Goal: Download file/media

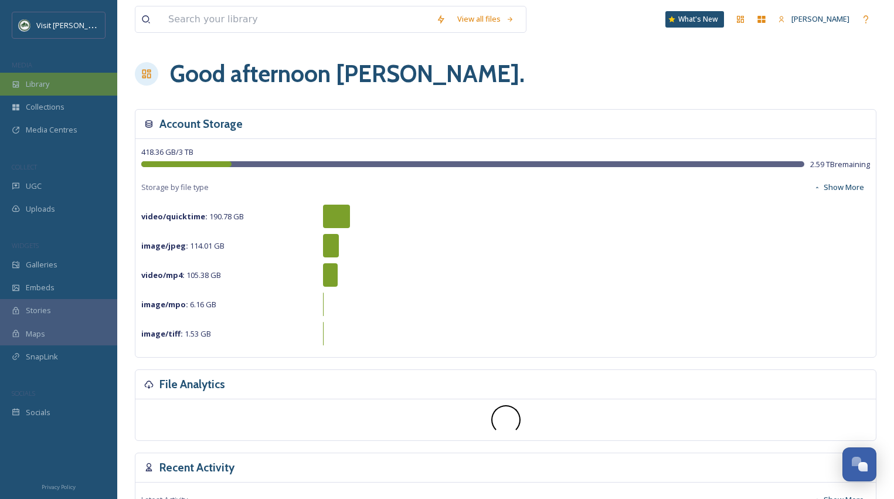
click at [41, 87] on span "Library" at bounding box center [37, 84] width 23 height 11
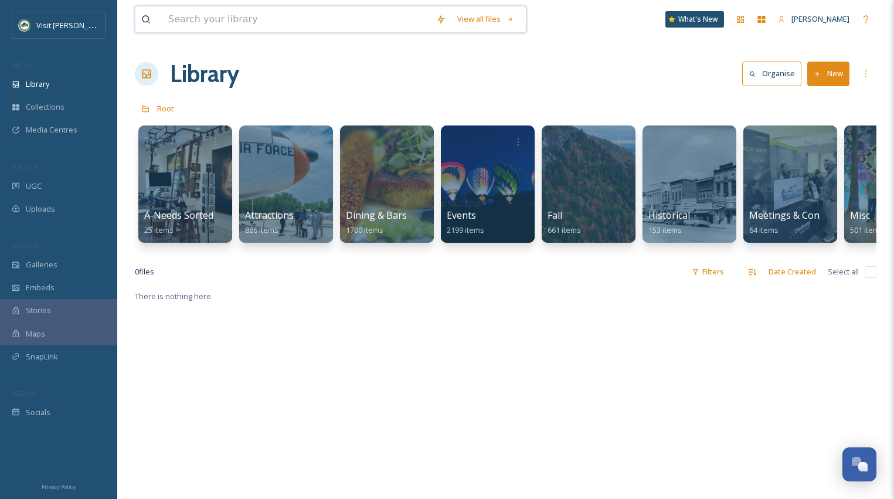
click at [338, 18] on input at bounding box center [296, 19] width 268 height 26
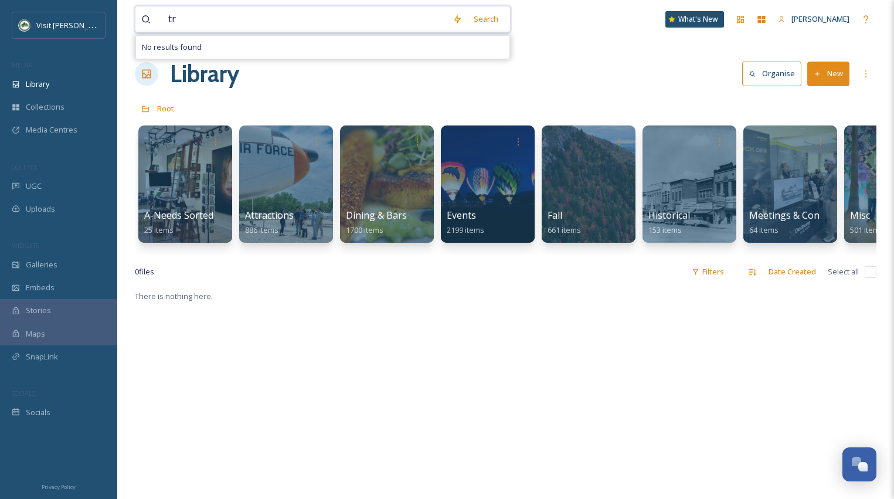
type input "t"
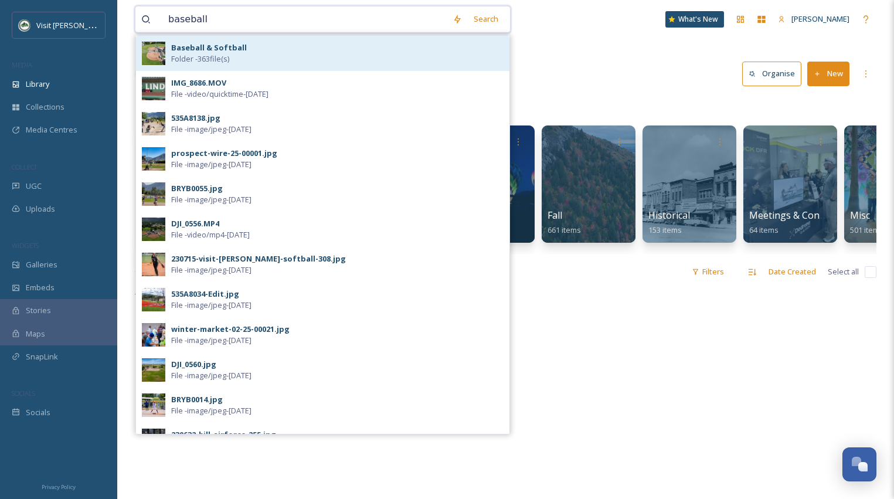
type input "baseball"
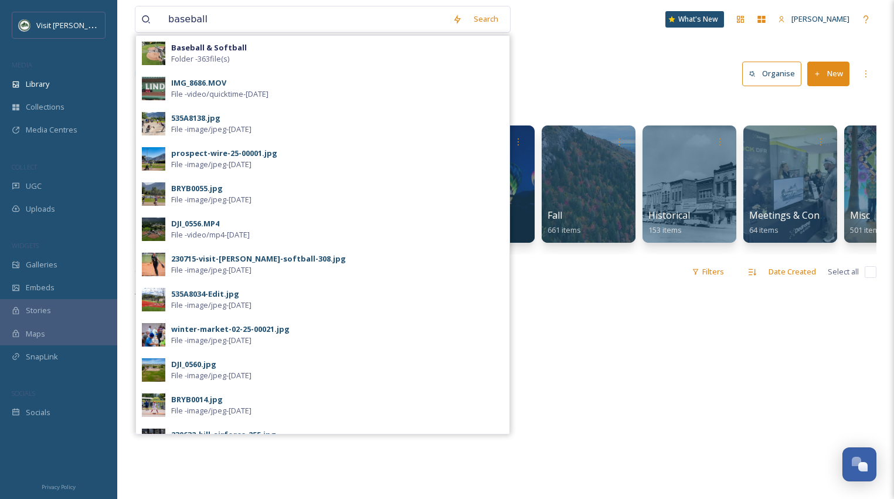
click at [313, 48] on div "Baseball & Softball Folder - 363 file(s)" at bounding box center [337, 53] width 332 height 22
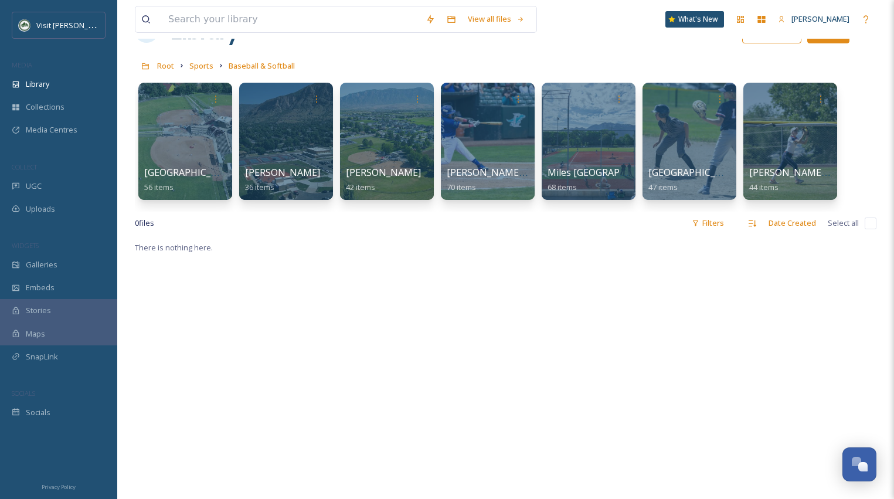
scroll to position [44, 0]
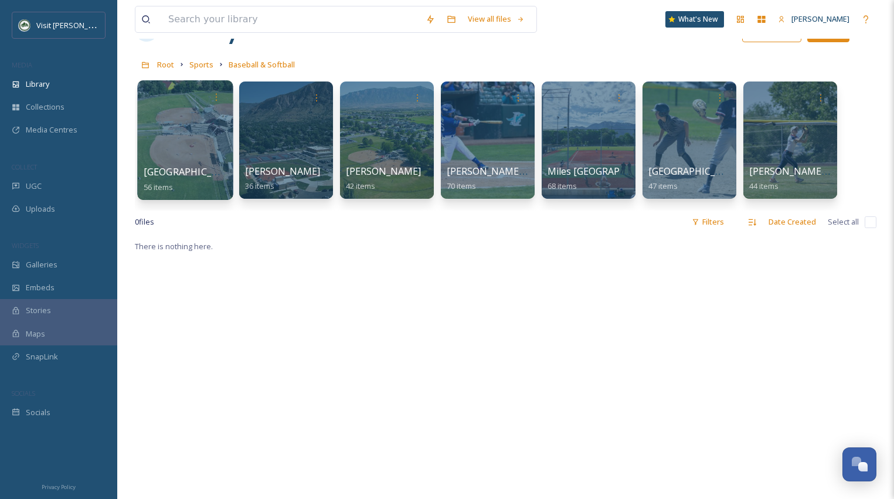
click at [206, 124] on div at bounding box center [185, 140] width 96 height 120
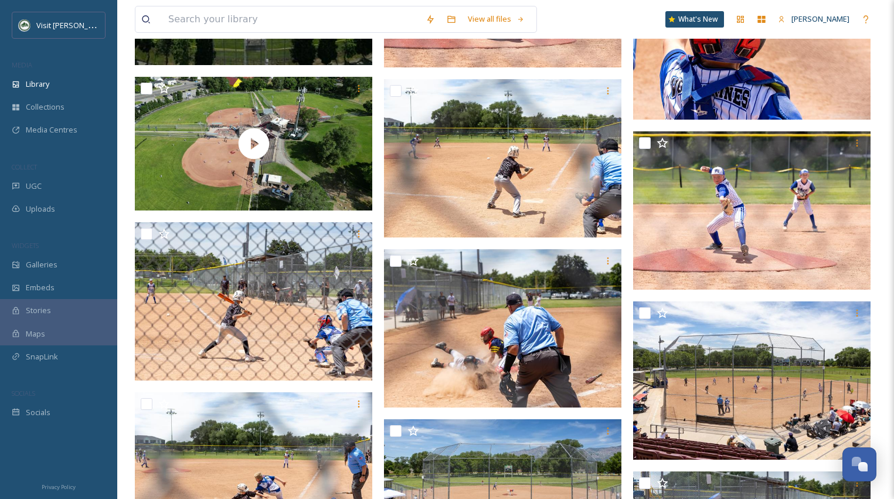
scroll to position [689, 0]
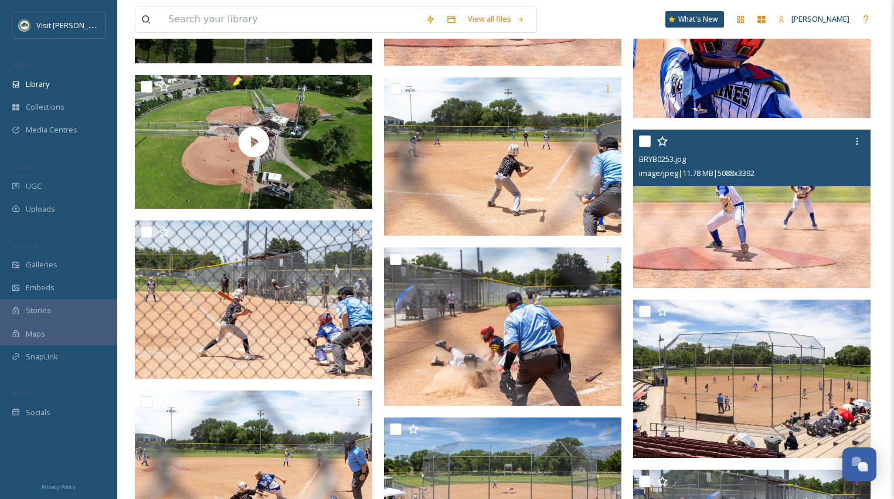
click at [824, 200] on img at bounding box center [751, 209] width 237 height 158
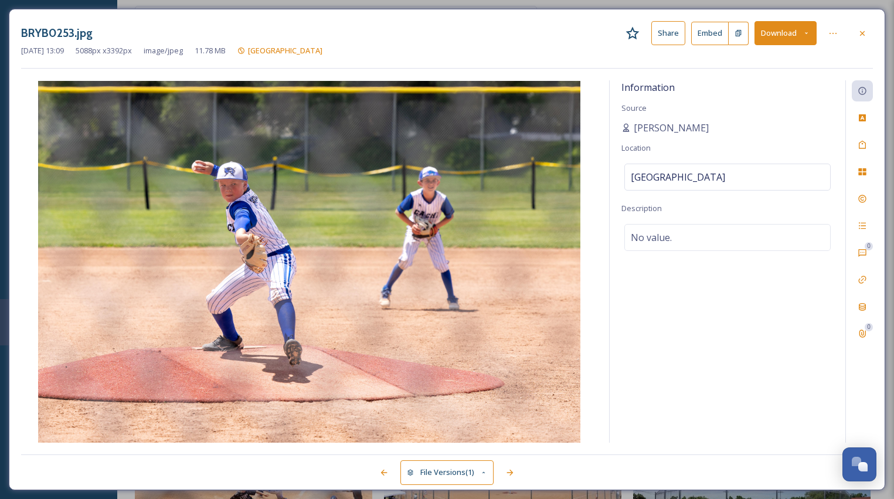
click at [786, 28] on button "Download" at bounding box center [786, 33] width 62 height 24
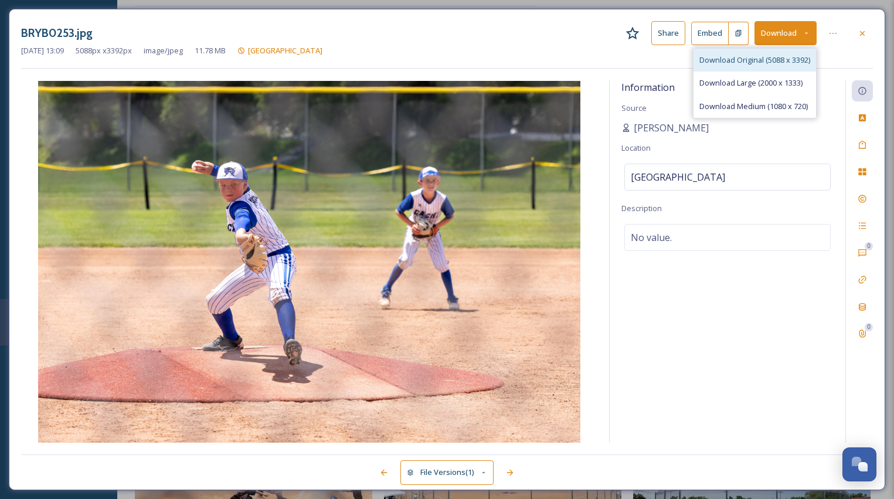
click at [774, 56] on span "Download Original (5088 x 3392)" at bounding box center [755, 60] width 111 height 11
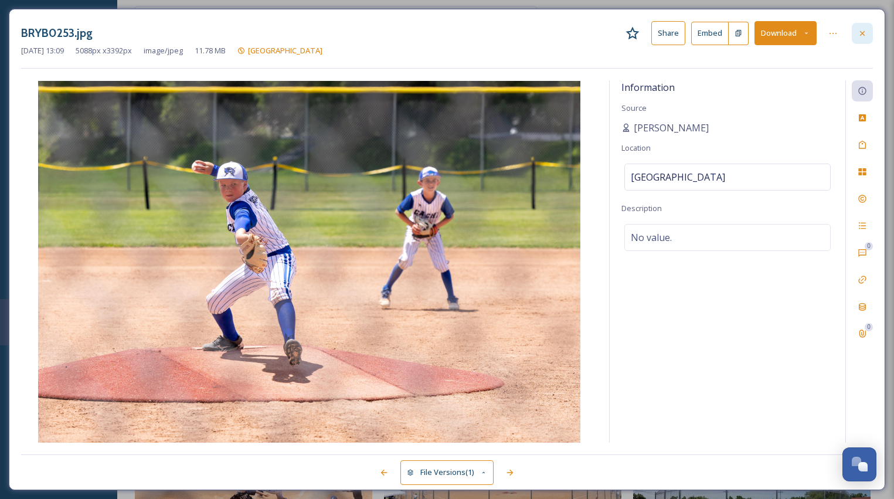
click at [863, 33] on icon at bounding box center [862, 32] width 5 height 5
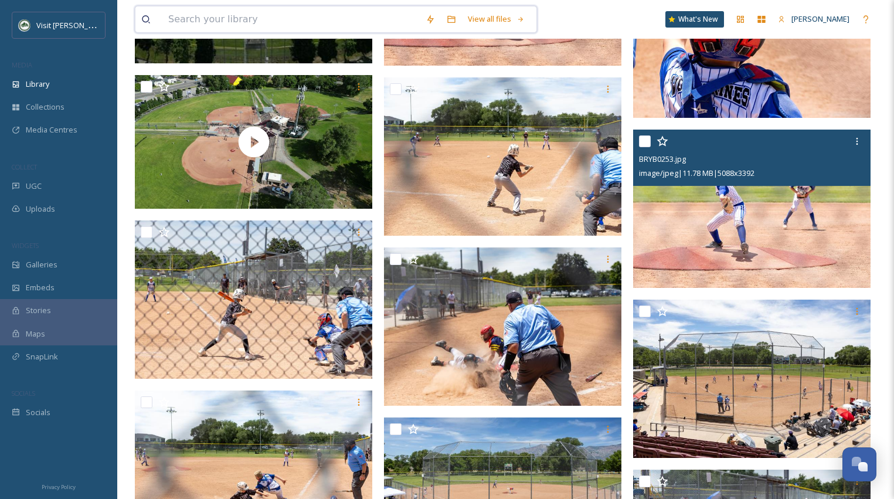
click at [265, 12] on input at bounding box center [290, 19] width 257 height 26
type input "pineview"
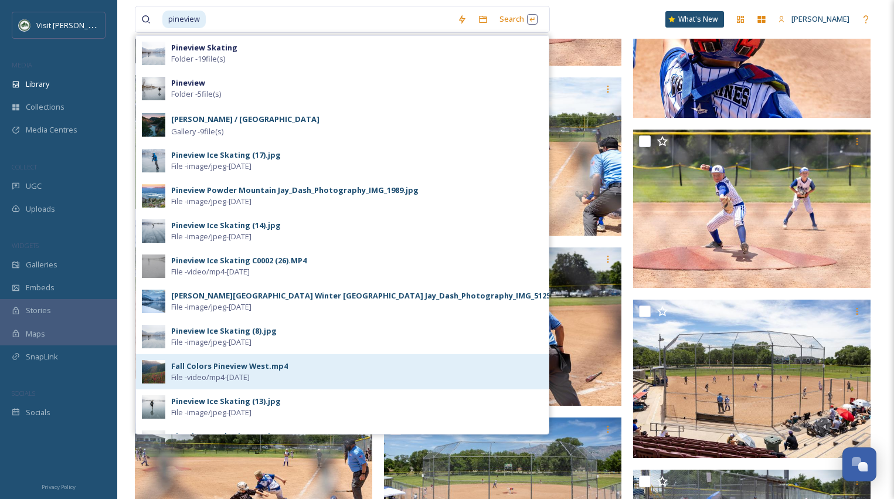
click at [334, 374] on div "Fall Colors Pineview West.mp4 File - video/mp4 - [DATE]" at bounding box center [357, 372] width 372 height 22
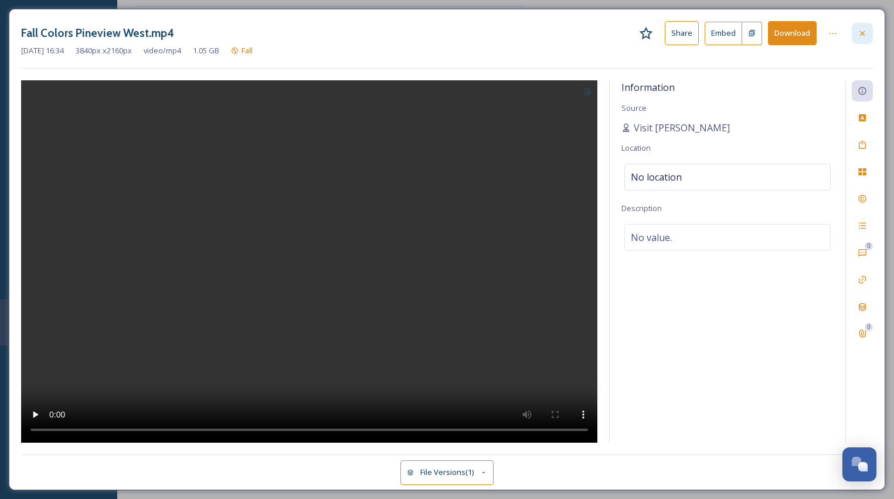
click at [864, 35] on icon at bounding box center [862, 33] width 9 height 9
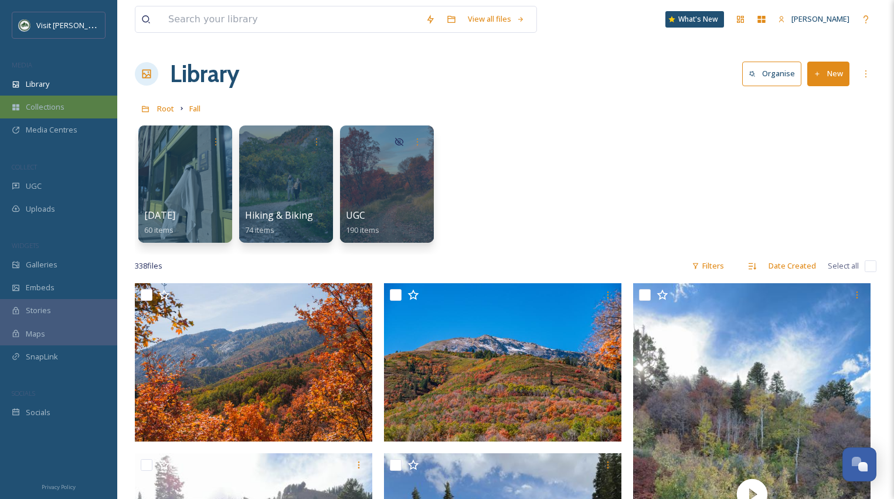
click at [61, 101] on span "Collections" at bounding box center [45, 106] width 39 height 11
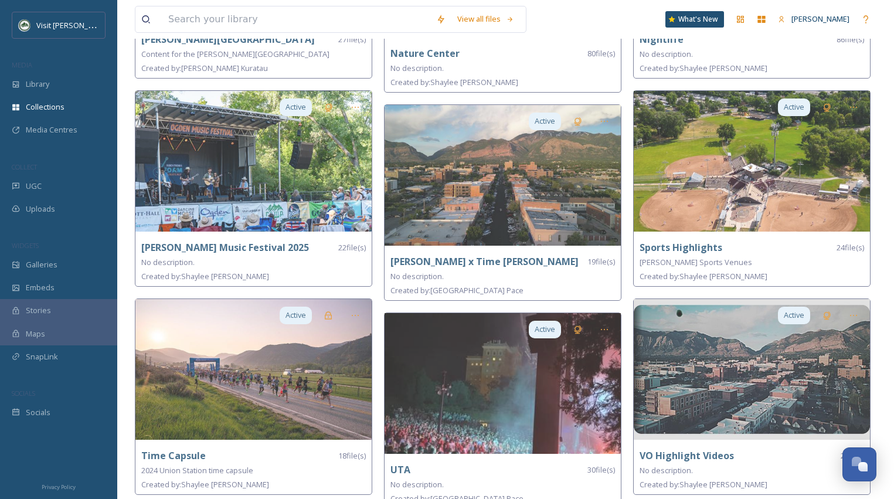
scroll to position [663, 0]
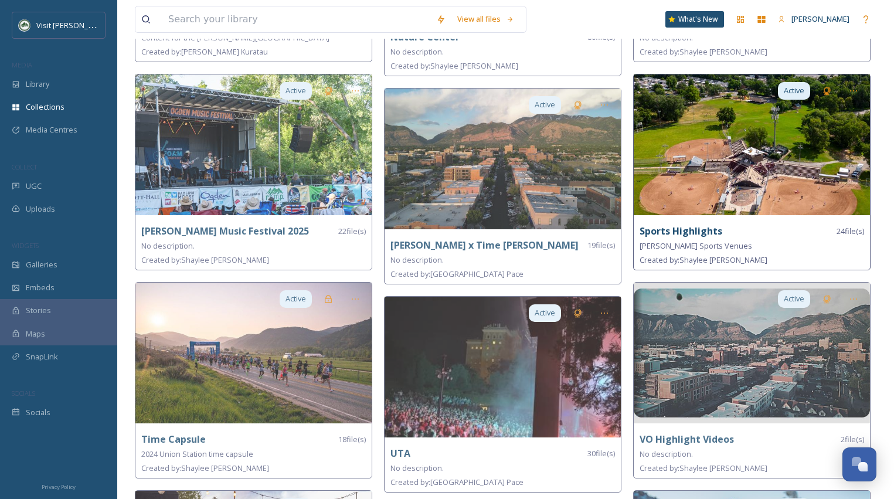
click at [653, 142] on img at bounding box center [752, 144] width 236 height 141
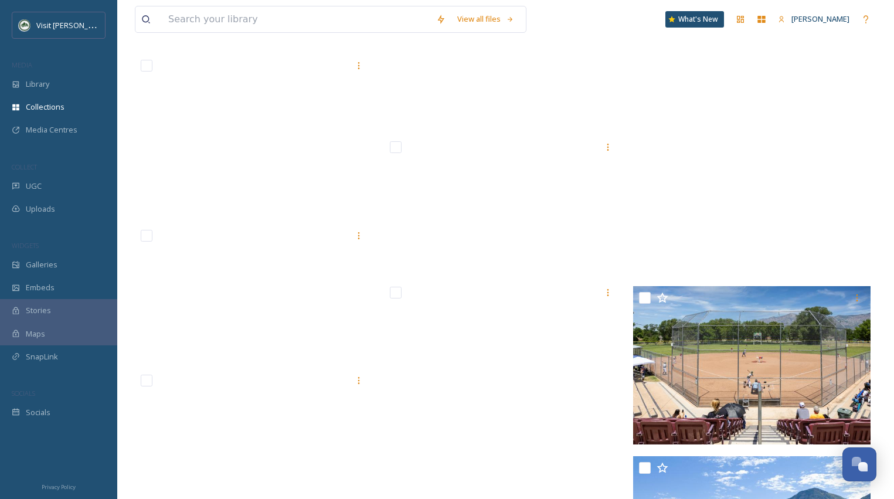
scroll to position [1218, 0]
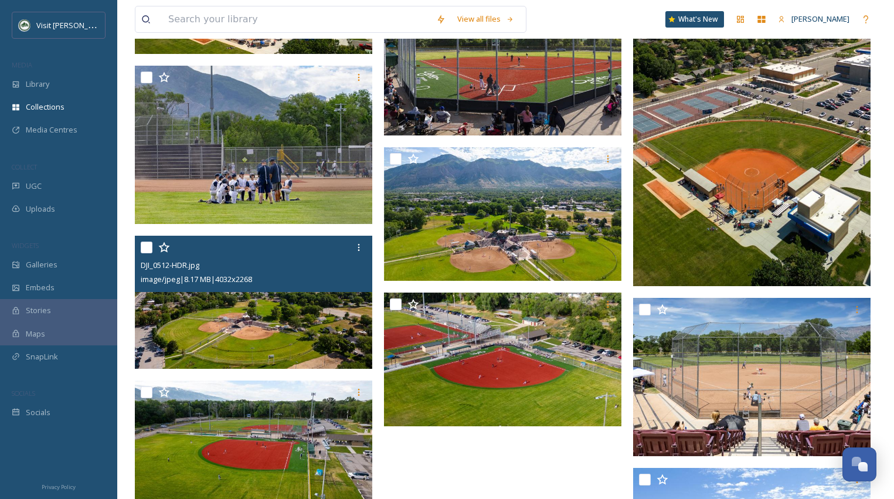
click at [294, 294] on img at bounding box center [253, 303] width 237 height 134
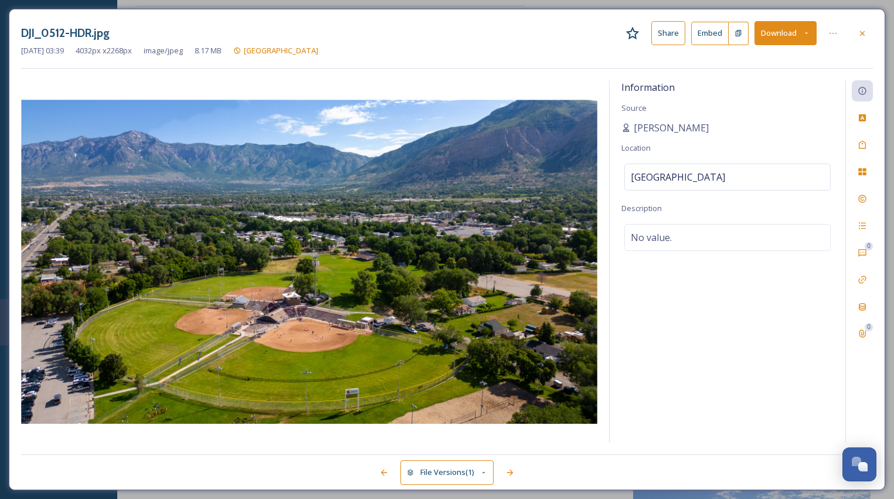
click at [790, 37] on button "Download" at bounding box center [786, 33] width 62 height 24
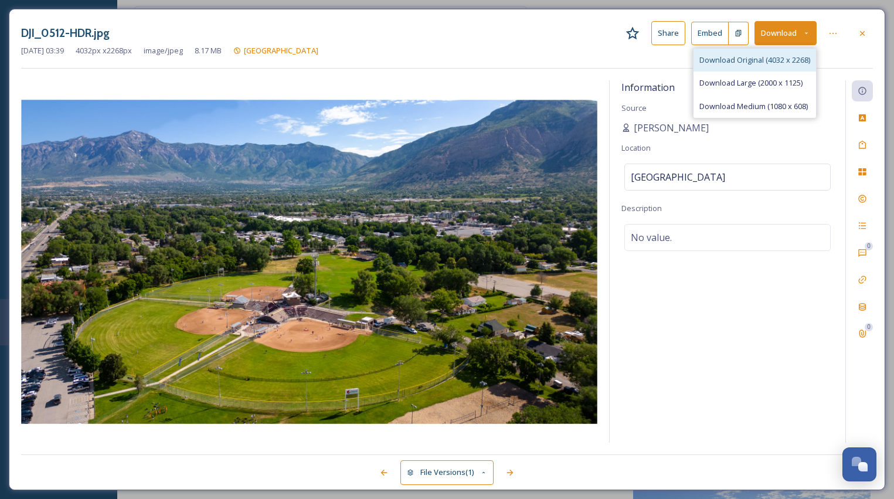
click at [776, 60] on span "Download Original (4032 x 2268)" at bounding box center [755, 60] width 111 height 11
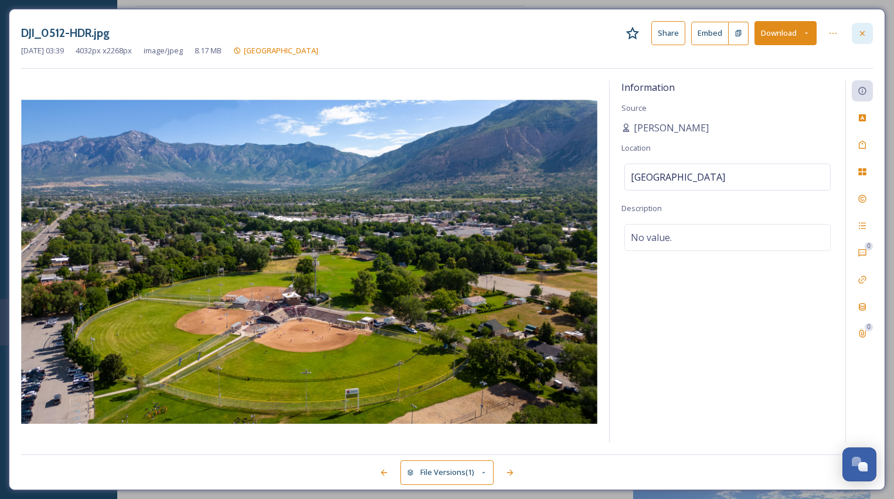
click at [866, 32] on icon at bounding box center [862, 33] width 9 height 9
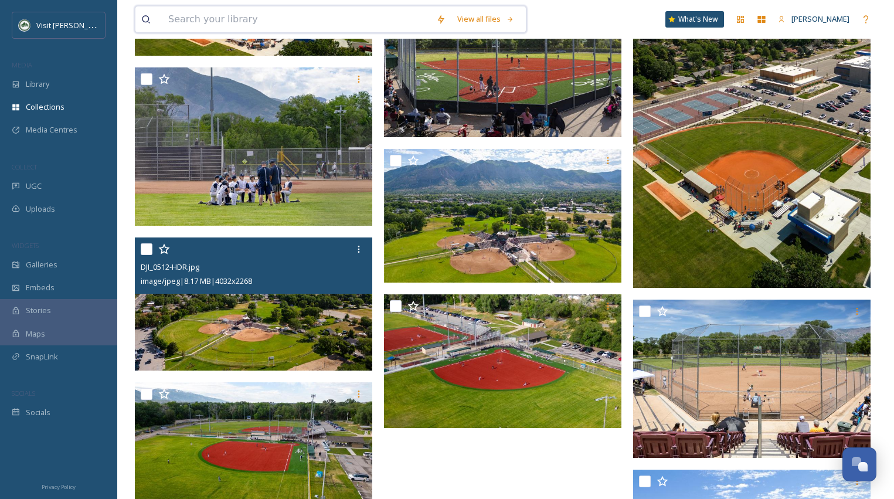
click at [247, 15] on input at bounding box center [296, 19] width 268 height 26
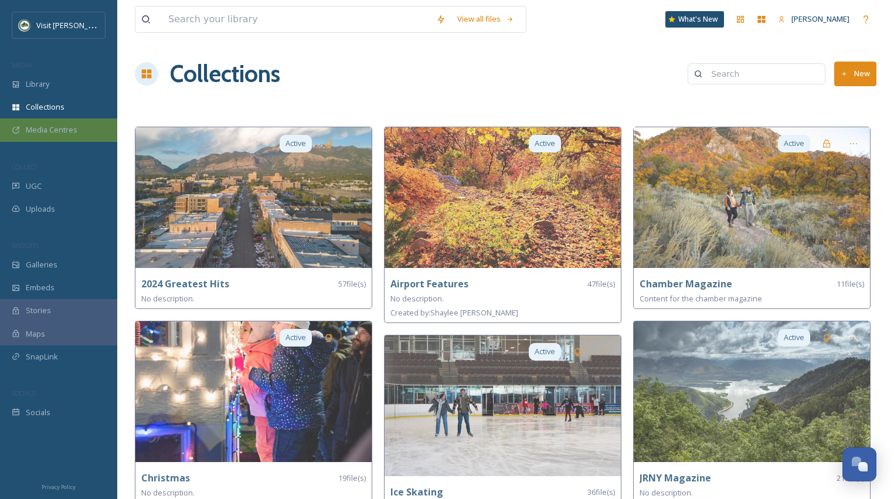
click at [49, 136] on div "Media Centres" at bounding box center [58, 129] width 117 height 23
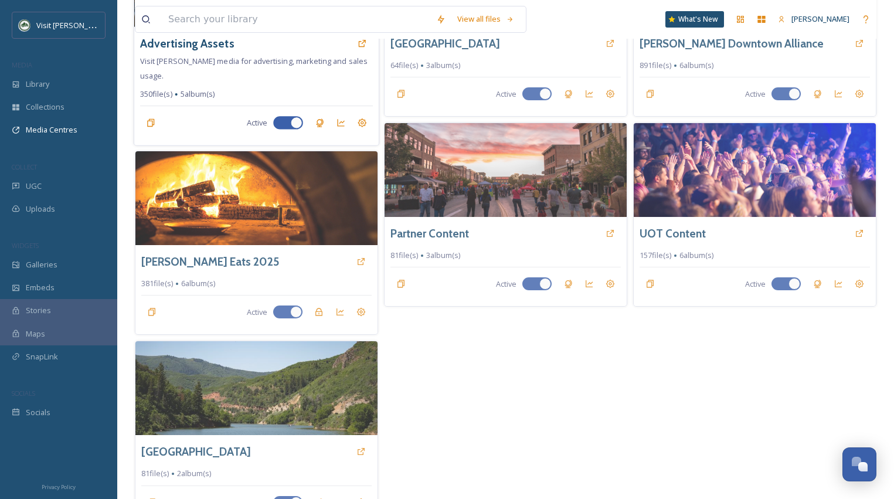
scroll to position [189, 0]
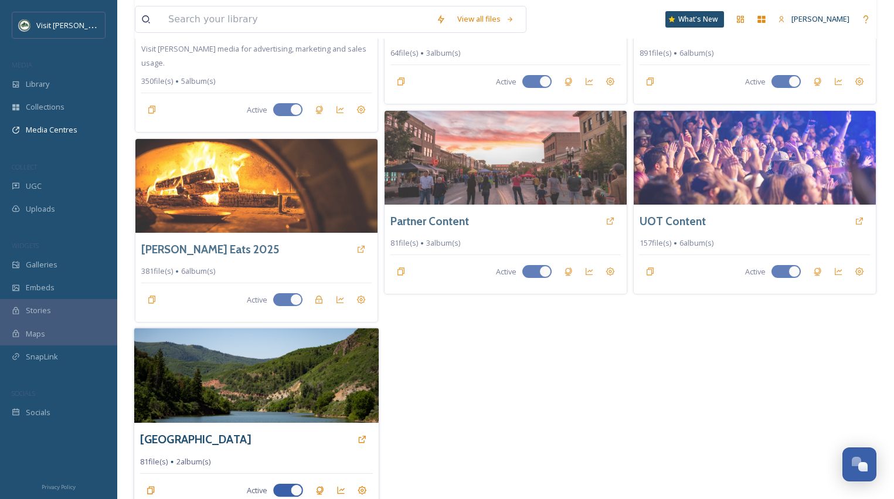
click at [294, 344] on img at bounding box center [256, 375] width 245 height 95
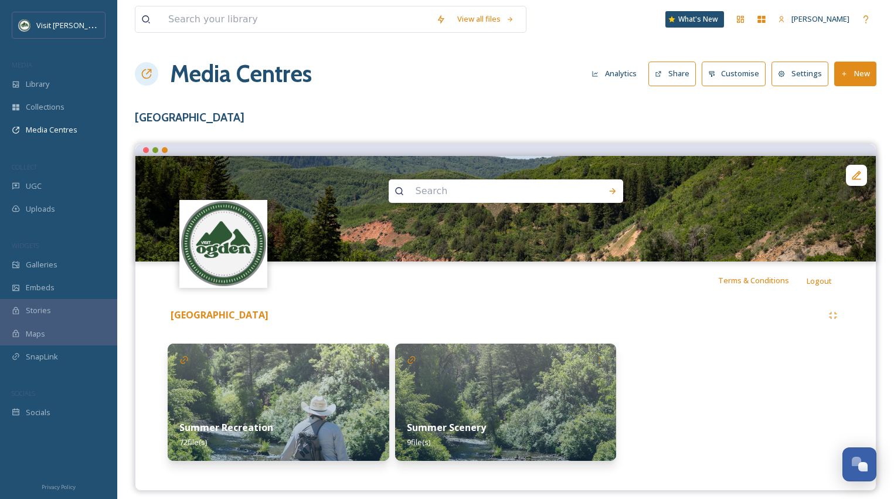
scroll to position [9, 0]
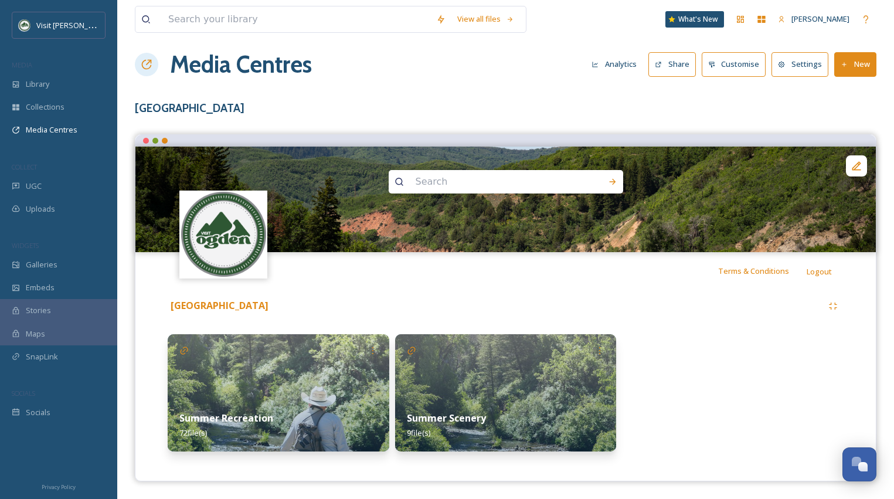
click at [426, 380] on img at bounding box center [506, 392] width 222 height 117
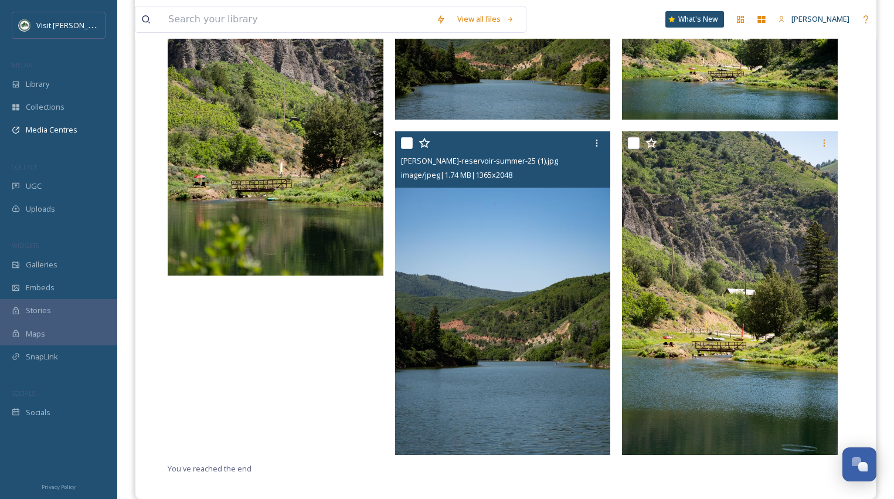
scroll to position [756, 0]
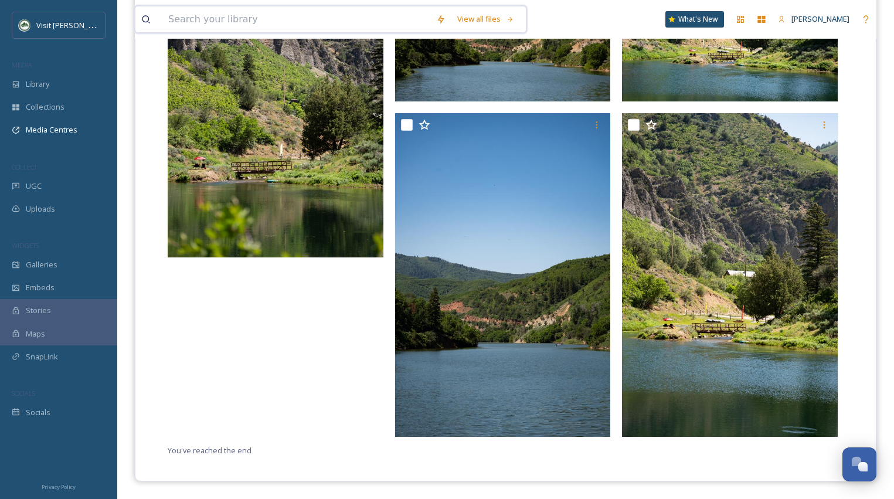
click at [258, 19] on input at bounding box center [296, 19] width 268 height 26
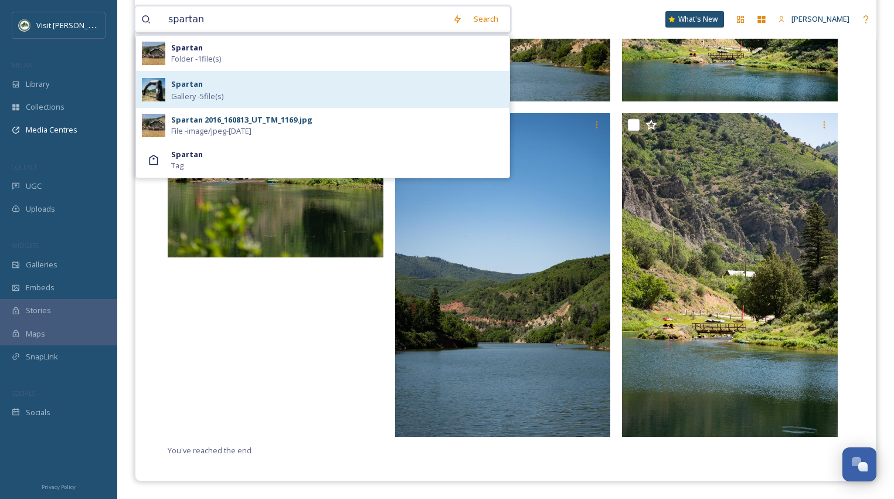
type input "spartan"
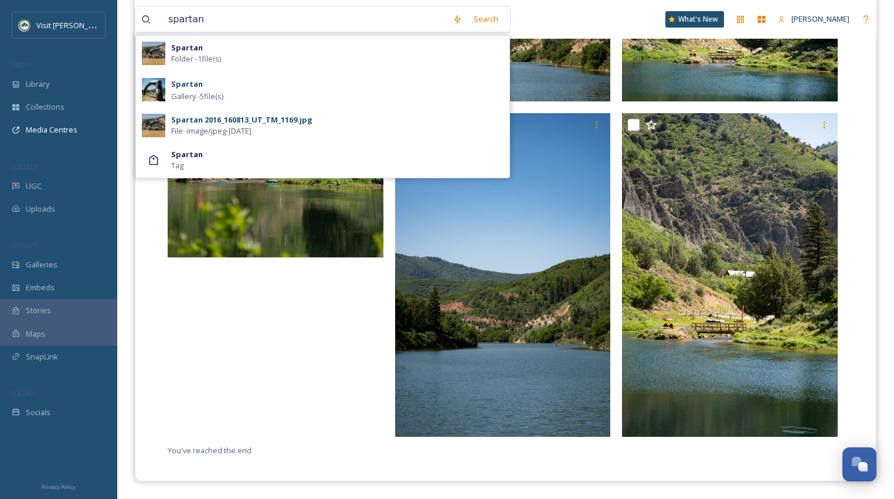
click at [259, 93] on div "Spartan Gallery - 5 file(s)" at bounding box center [337, 89] width 332 height 25
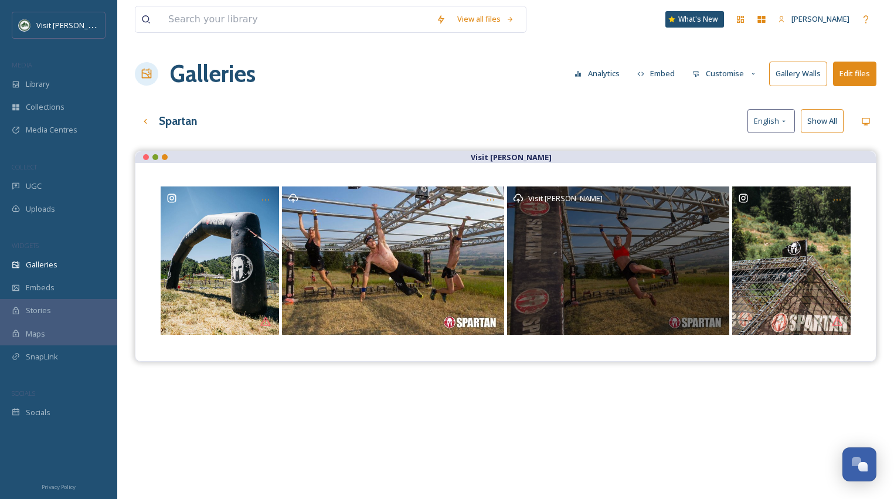
click at [638, 231] on div "Visit [PERSON_NAME]" at bounding box center [618, 260] width 222 height 148
click at [620, 239] on div "Visit [PERSON_NAME]" at bounding box center [618, 260] width 222 height 148
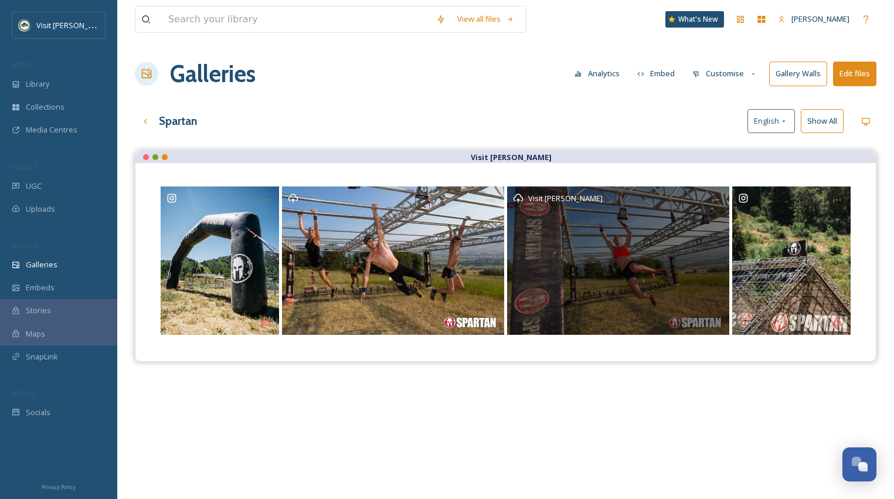
click at [620, 239] on div "Visit [PERSON_NAME]" at bounding box center [618, 260] width 222 height 148
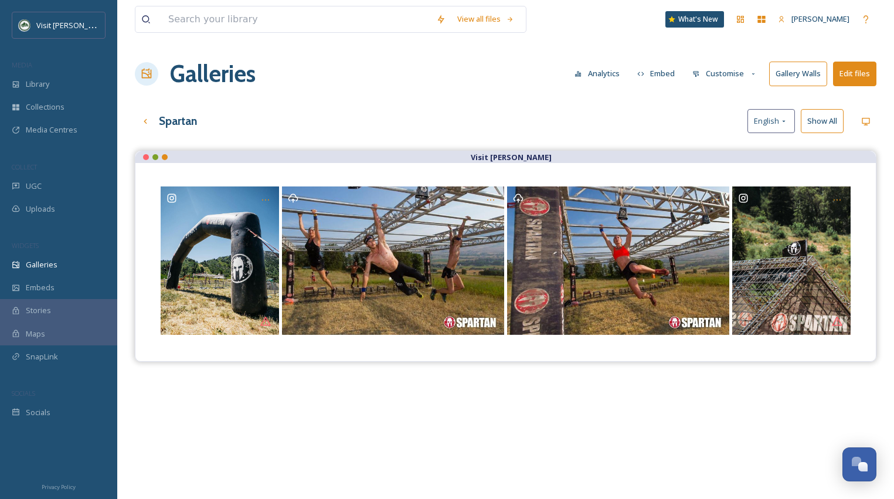
click at [654, 383] on div "Visit [PERSON_NAME]" at bounding box center [506, 400] width 742 height 499
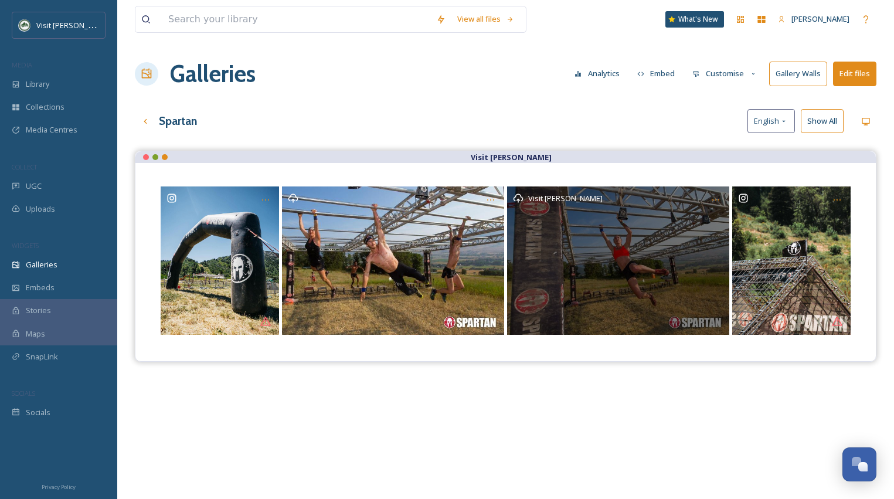
click at [609, 265] on div "Visit [PERSON_NAME]" at bounding box center [618, 260] width 222 height 148
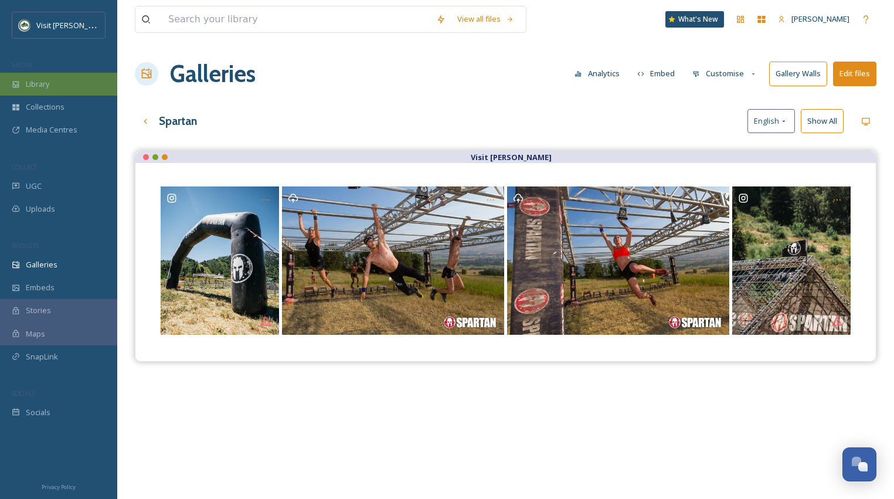
click at [26, 79] on span "Library" at bounding box center [37, 84] width 23 height 11
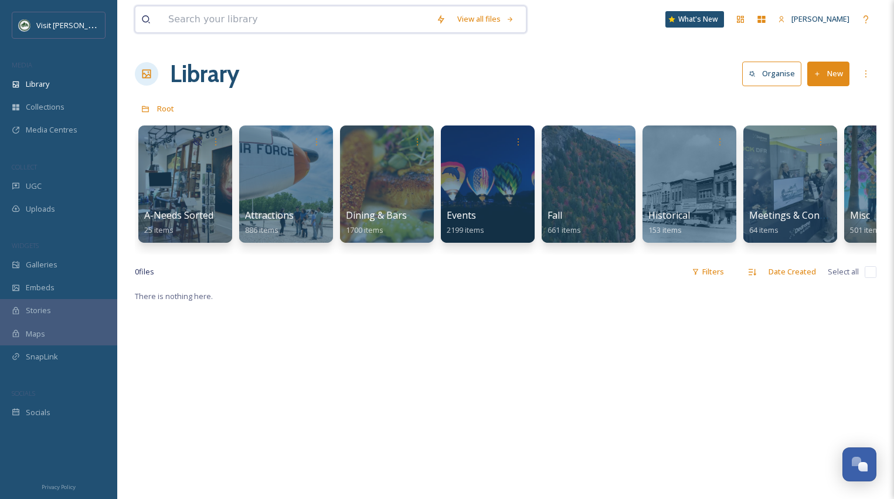
click at [170, 16] on input at bounding box center [296, 19] width 268 height 26
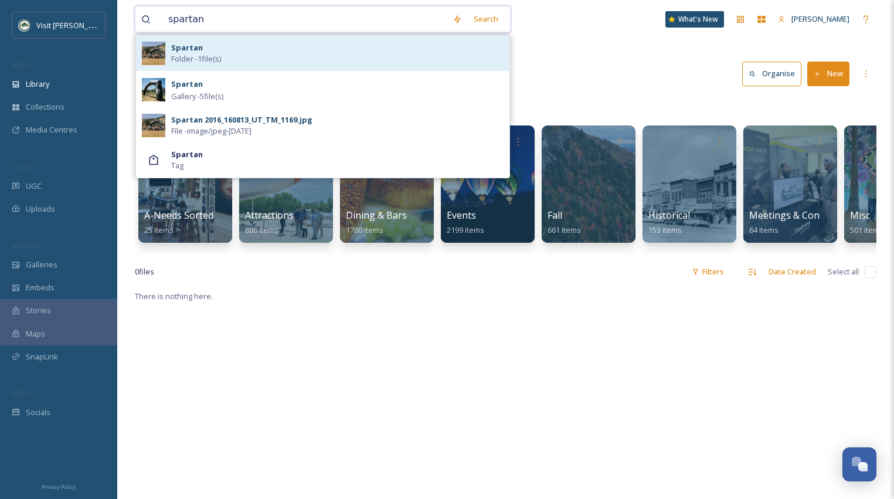
type input "spartan"
click at [202, 55] on span "Folder - 1 file(s)" at bounding box center [196, 58] width 50 height 11
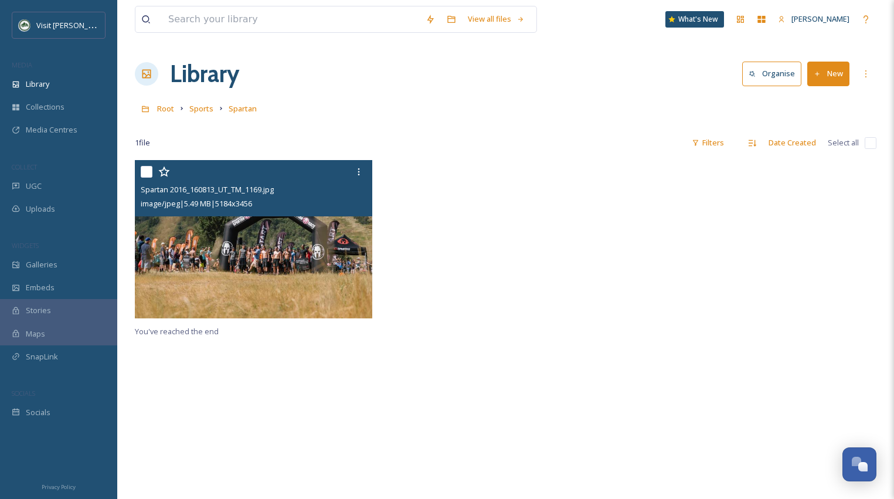
click at [294, 252] on img at bounding box center [253, 239] width 237 height 158
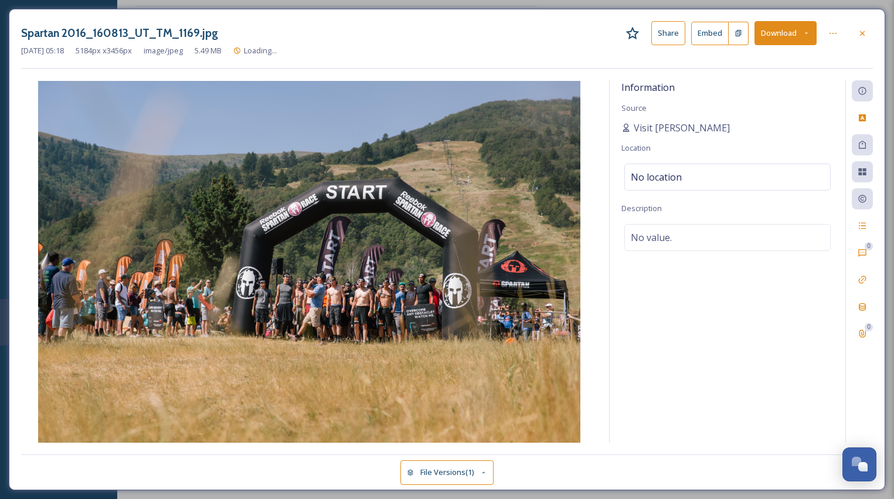
click at [777, 28] on button "Download" at bounding box center [786, 33] width 62 height 24
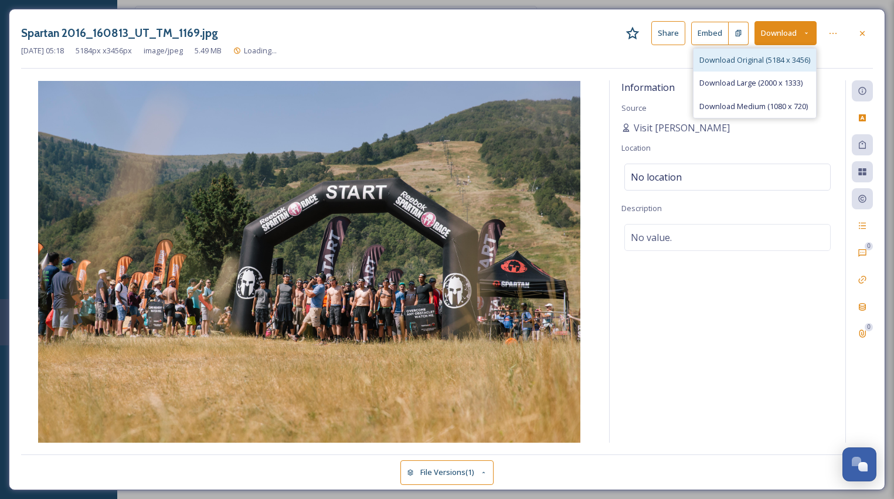
click at [762, 55] on span "Download Original (5184 x 3456)" at bounding box center [755, 60] width 111 height 11
